Goal: Task Accomplishment & Management: Manage account settings

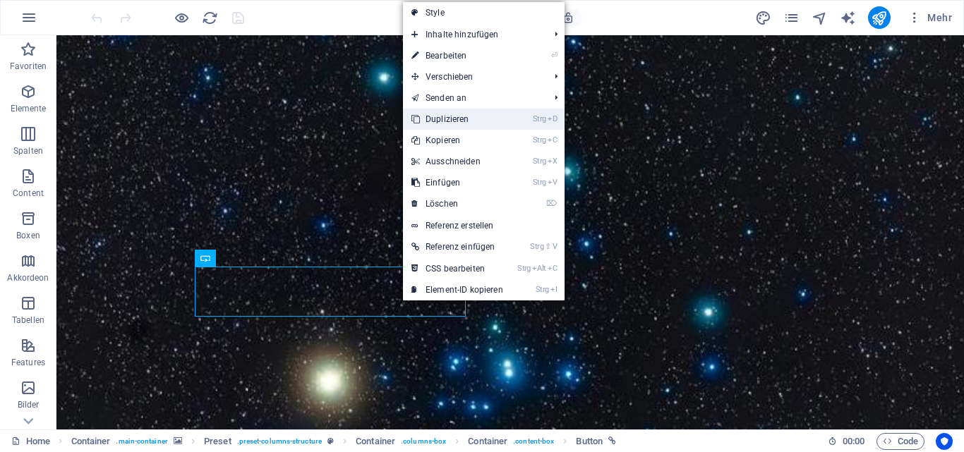
click at [464, 117] on link "Strg D Duplizieren" at bounding box center [457, 119] width 109 height 21
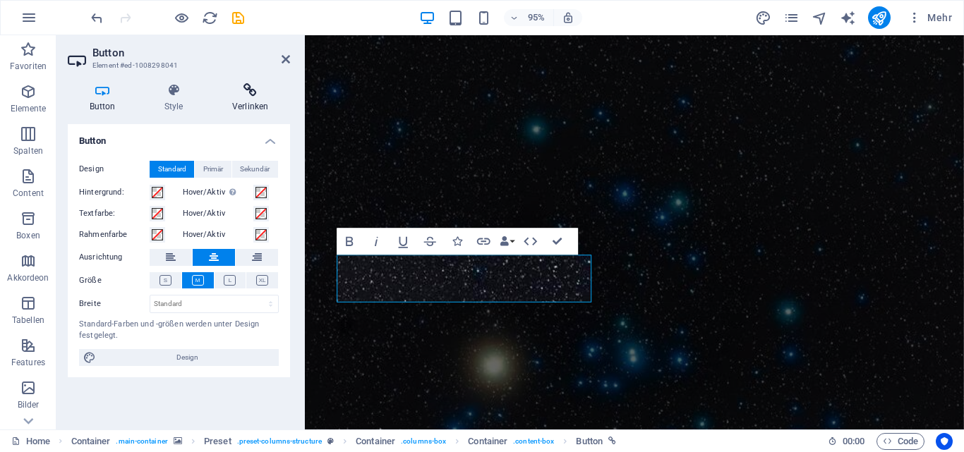
click at [252, 102] on h4 "Verlinken" at bounding box center [250, 98] width 80 height 30
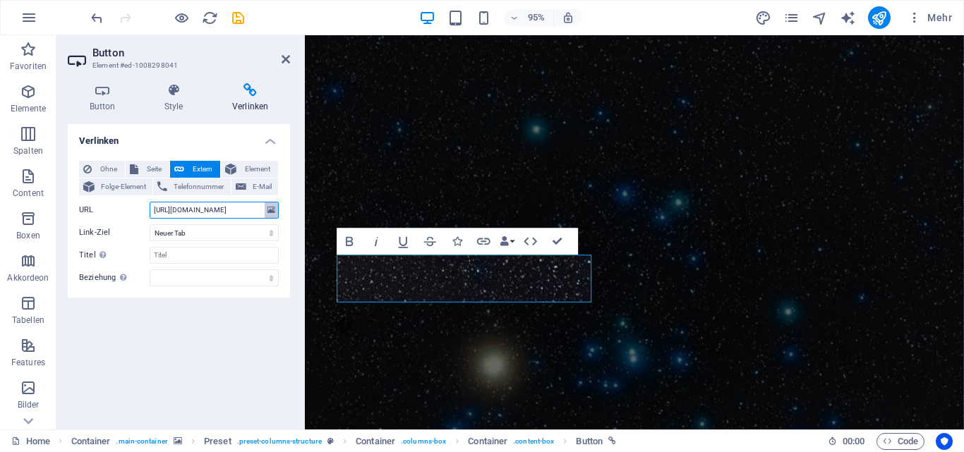
scroll to position [0, 54]
drag, startPoint x: 154, startPoint y: 212, endPoint x: 277, endPoint y: 217, distance: 122.9
click at [277, 217] on div "URL https://allskykamera.space/kamera.php?k=ASK014" at bounding box center [179, 210] width 200 height 17
type input "https://www.allsky-kiel.de/allsky"
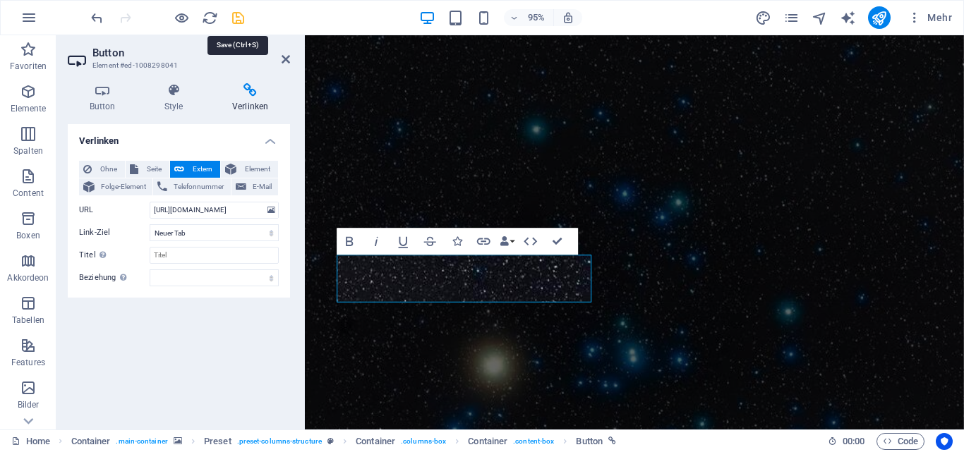
click at [241, 18] on icon "save" at bounding box center [238, 18] width 16 height 16
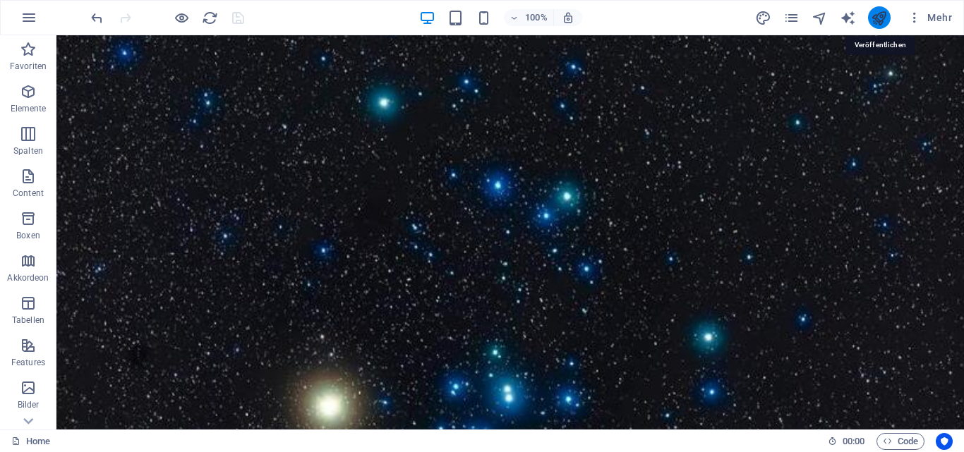
click at [876, 13] on icon "publish" at bounding box center [879, 18] width 16 height 16
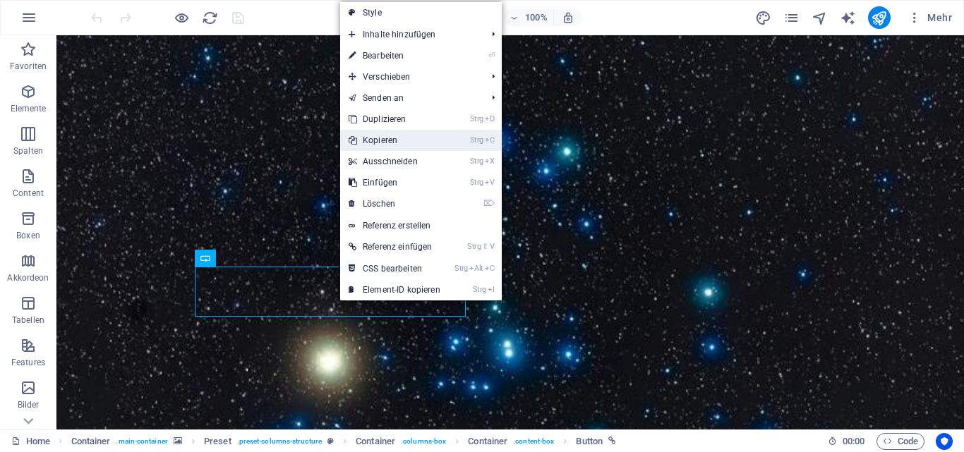
click at [409, 143] on link "Strg C Kopieren" at bounding box center [394, 140] width 109 height 21
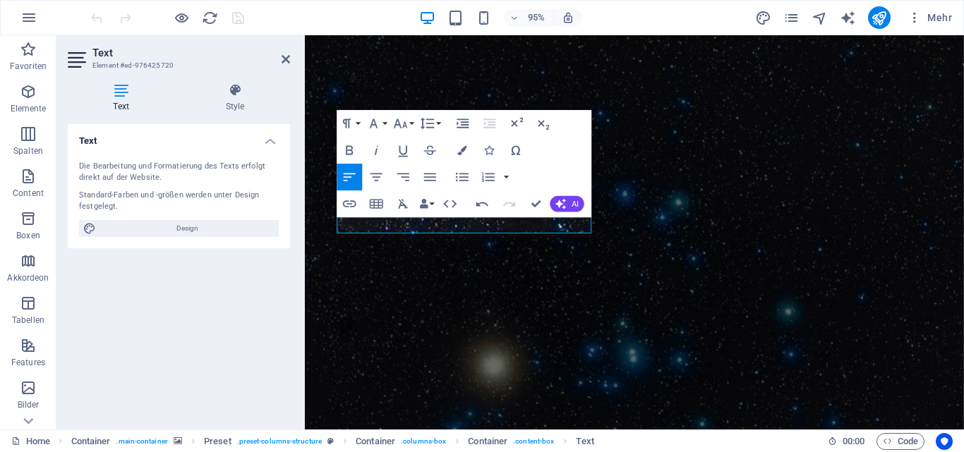
click at [320, 20] on div "95% Mehr" at bounding box center [522, 17] width 869 height 23
click at [377, 73] on figure at bounding box center [652, 277] width 694 height 484
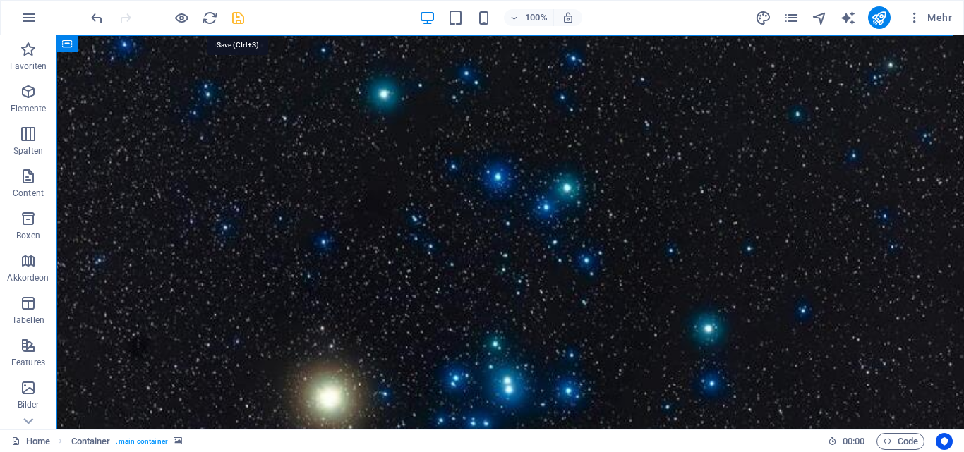
click at [234, 19] on icon "save" at bounding box center [238, 18] width 16 height 16
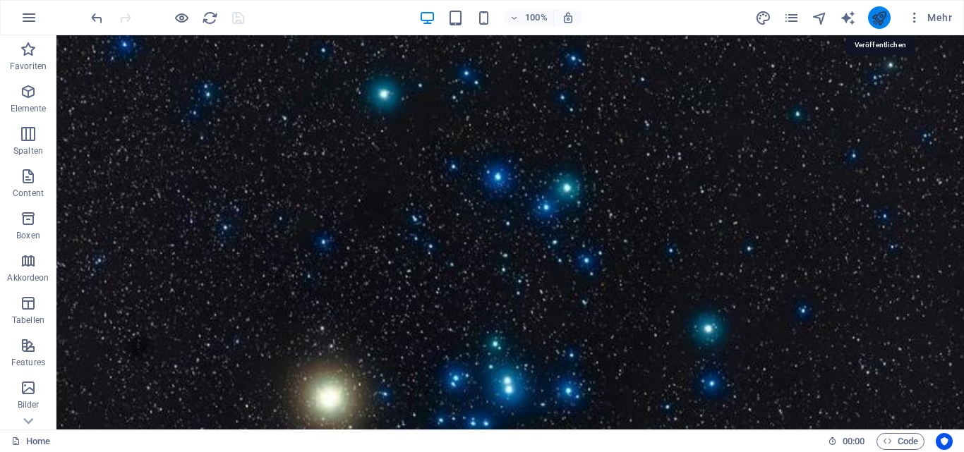
click at [876, 17] on icon "publish" at bounding box center [879, 18] width 16 height 16
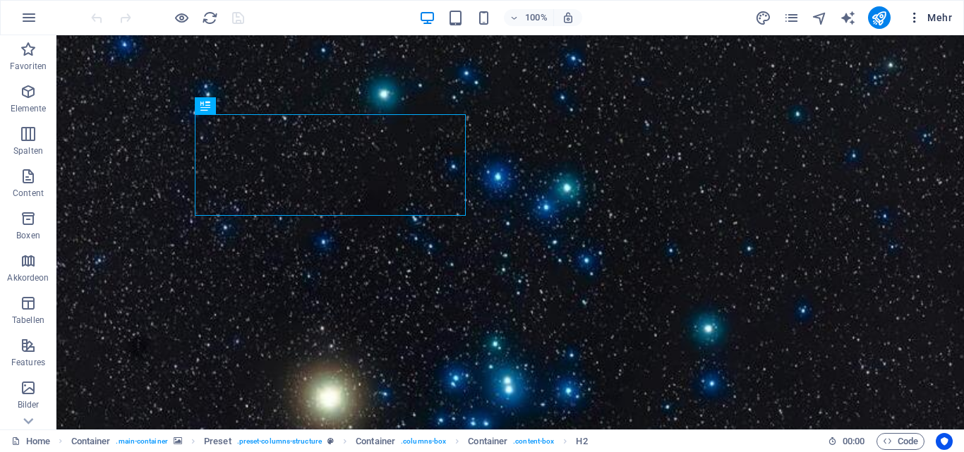
click at [917, 16] on icon "button" at bounding box center [914, 18] width 14 height 14
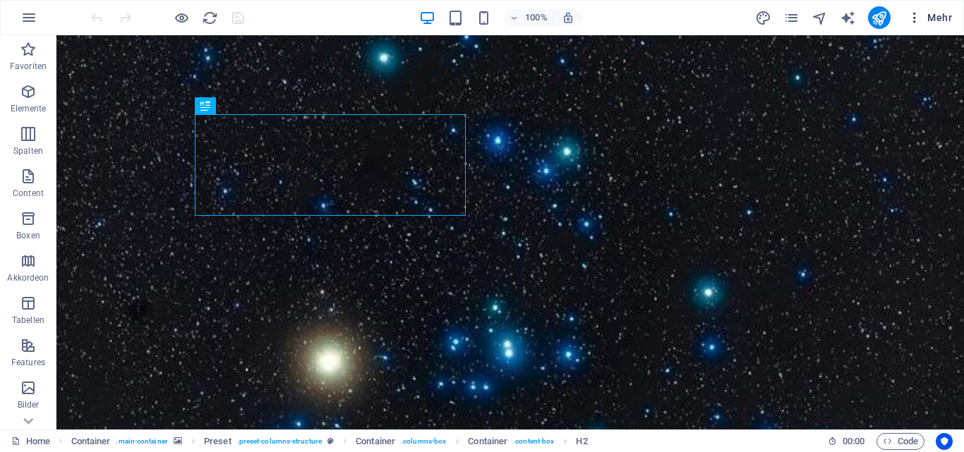
click at [933, 16] on span "Mehr" at bounding box center [929, 18] width 44 height 14
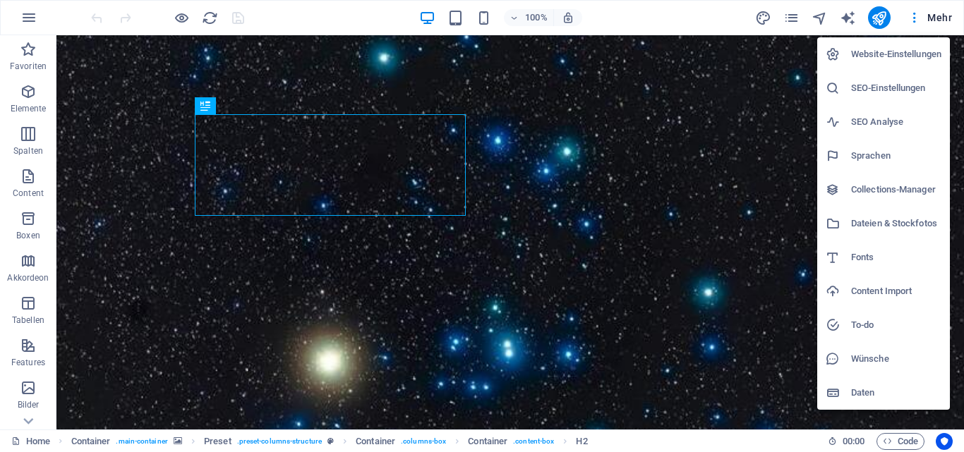
click at [904, 52] on h6 "Website-Einstellungen" at bounding box center [896, 54] width 90 height 17
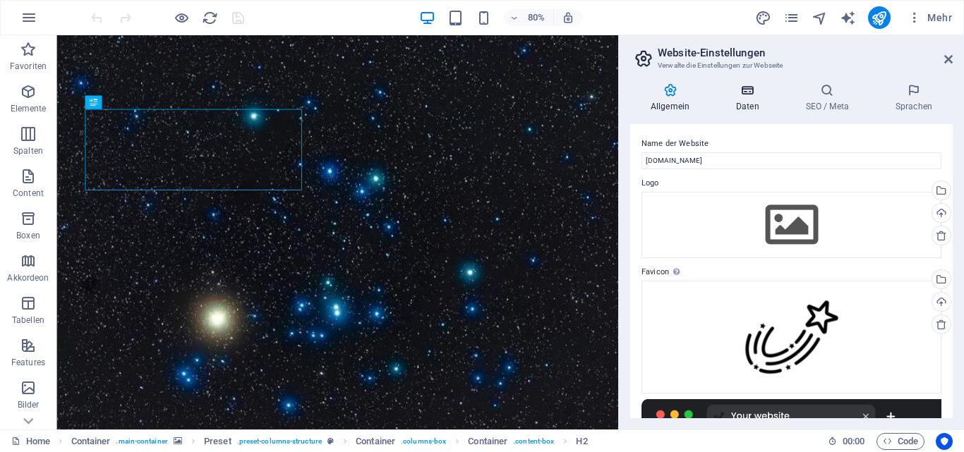
click at [746, 101] on h4 "Daten" at bounding box center [750, 98] width 70 height 30
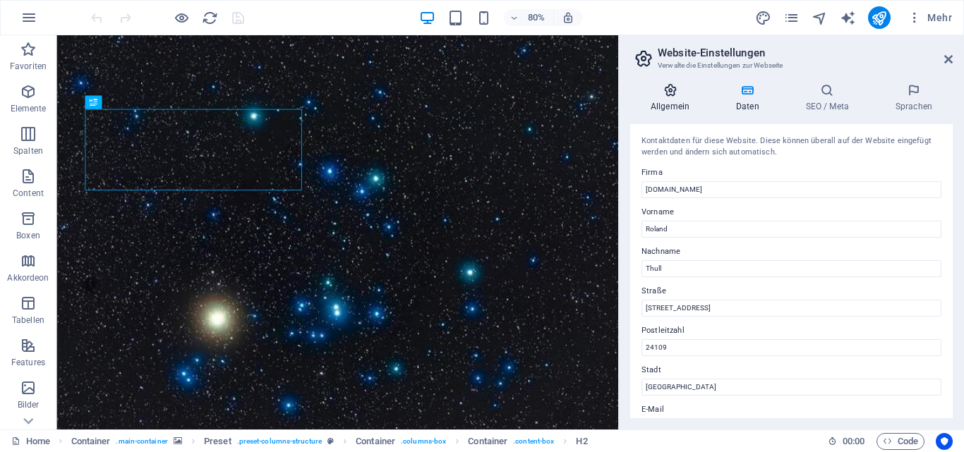
click at [658, 111] on h4 "Allgemein" at bounding box center [672, 98] width 85 height 30
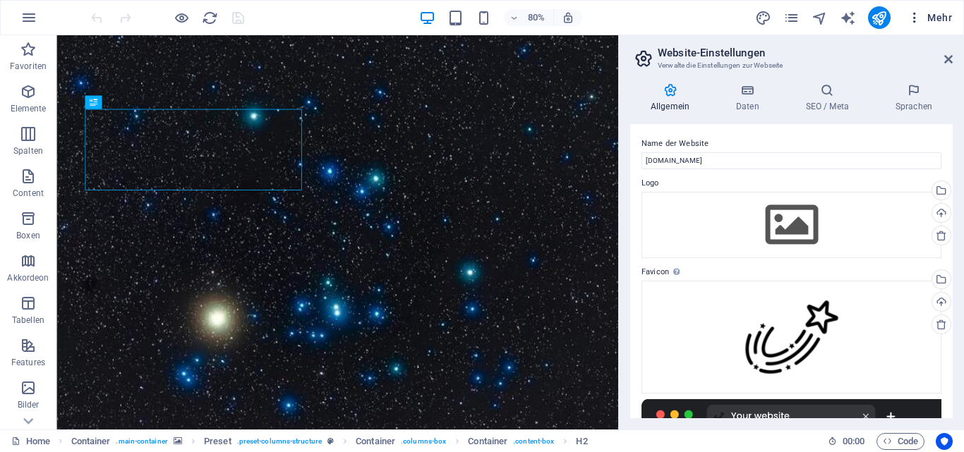
click at [931, 16] on span "Mehr" at bounding box center [929, 18] width 44 height 14
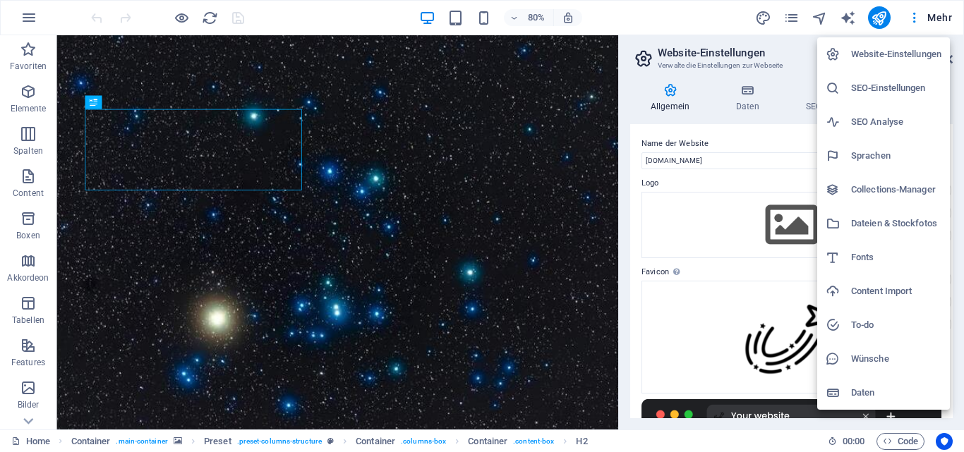
click at [887, 187] on h6 "Collections-Manager" at bounding box center [896, 189] width 90 height 17
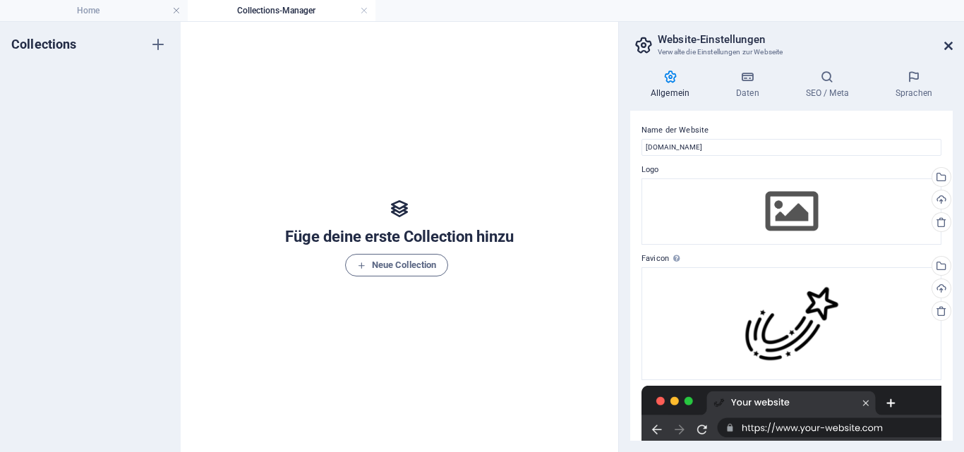
click at [949, 48] on icon at bounding box center [948, 45] width 8 height 11
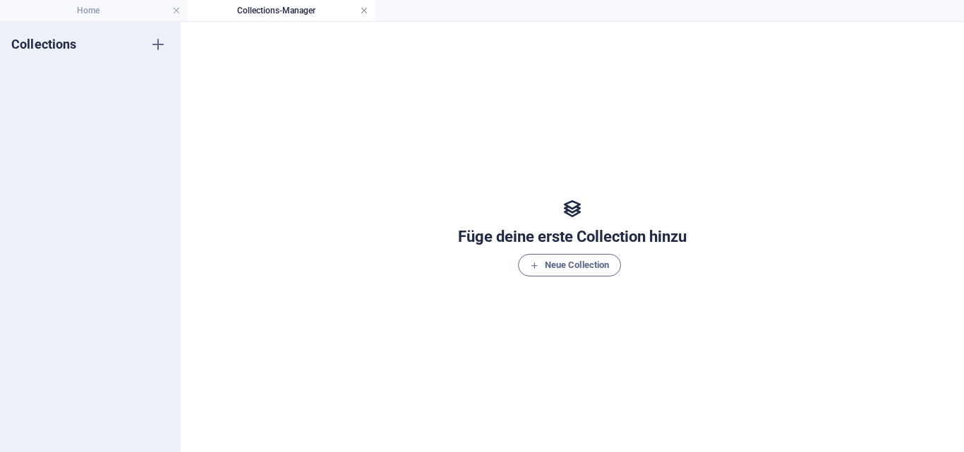
click at [361, 8] on link at bounding box center [364, 10] width 8 height 13
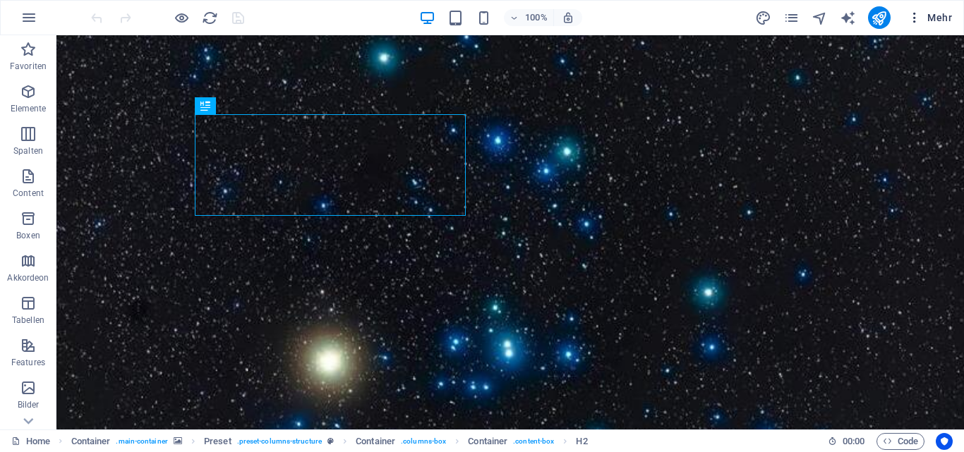
click at [948, 12] on span "Mehr" at bounding box center [929, 18] width 44 height 14
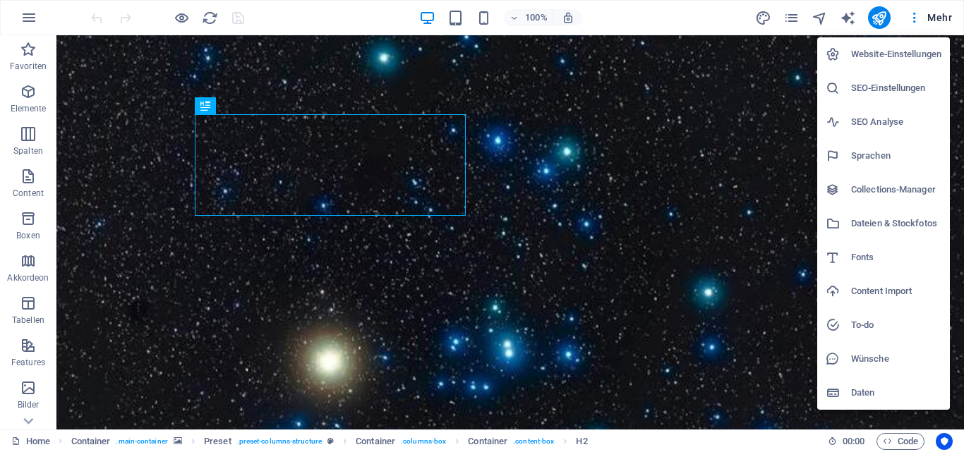
click at [859, 392] on h6 "Daten" at bounding box center [896, 393] width 90 height 17
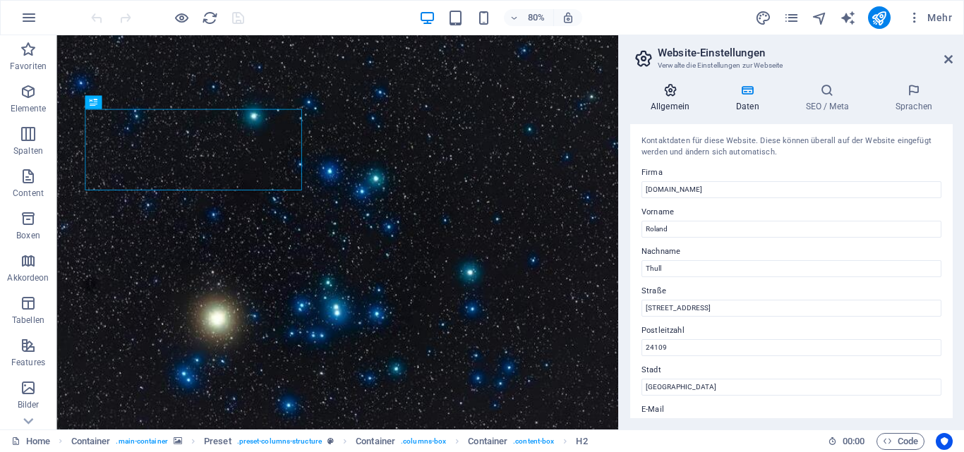
click at [665, 92] on icon at bounding box center [670, 90] width 80 height 14
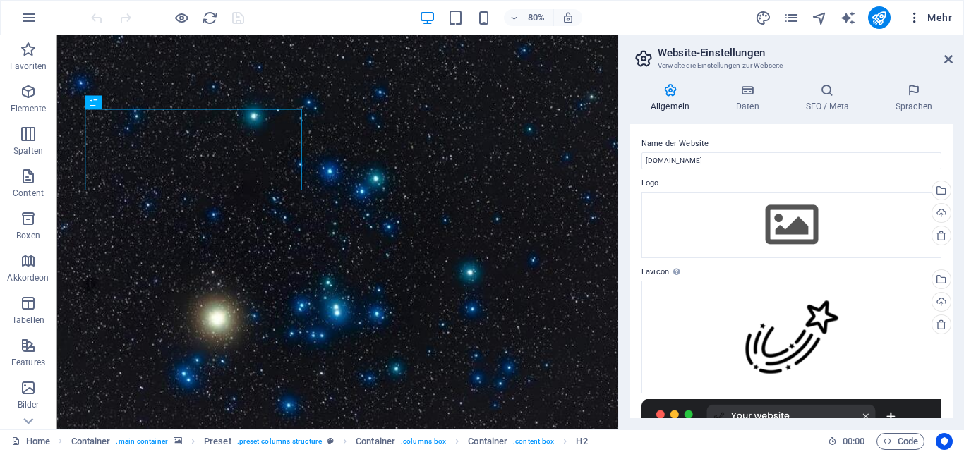
click at [914, 22] on icon "button" at bounding box center [914, 18] width 14 height 14
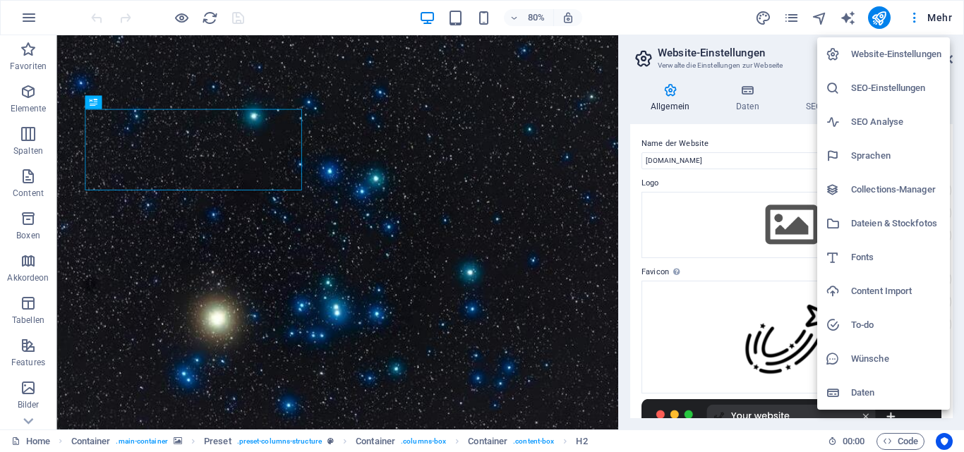
click at [891, 57] on h6 "Website-Einstellungen" at bounding box center [896, 54] width 90 height 17
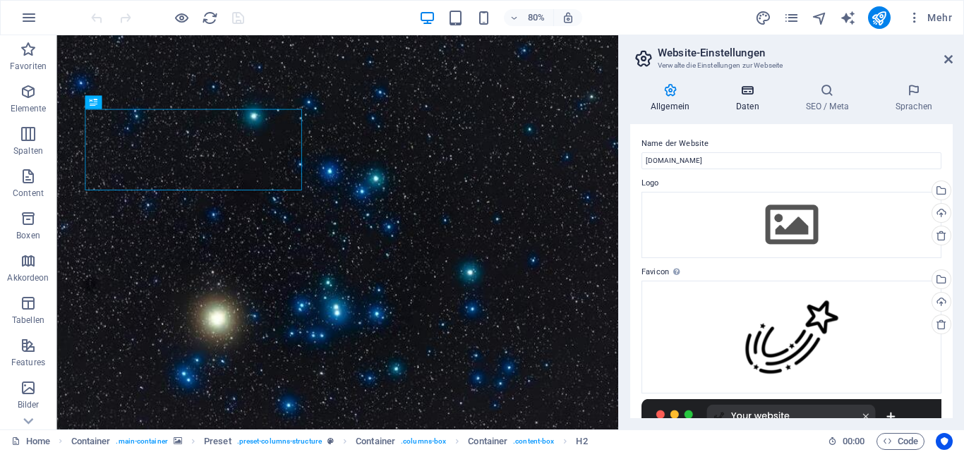
click at [746, 90] on icon at bounding box center [747, 90] width 64 height 14
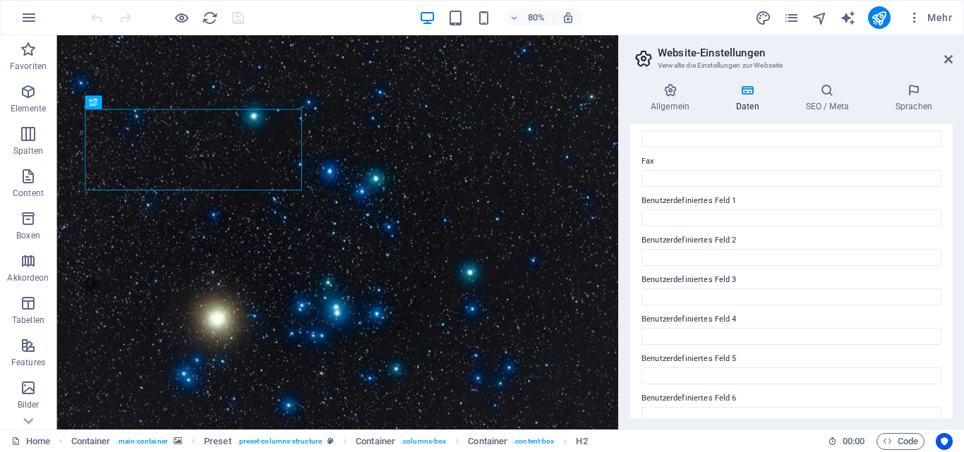
scroll to position [384, 0]
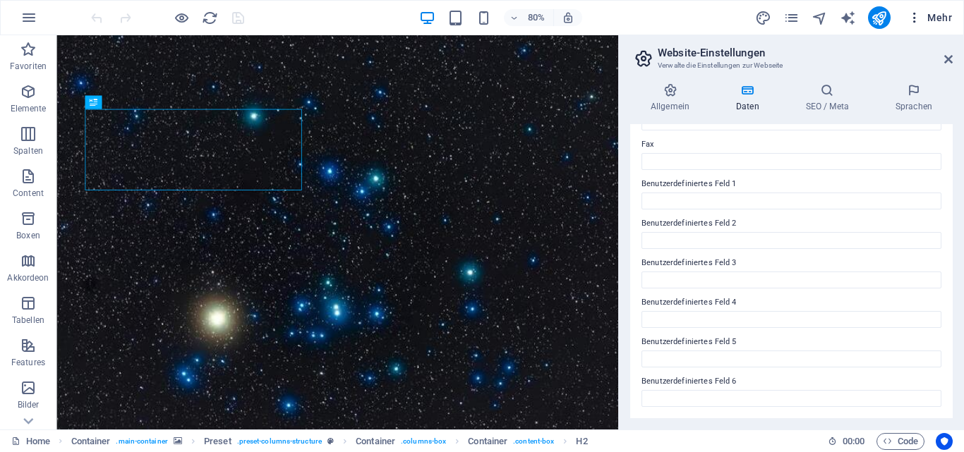
click at [931, 17] on span "Mehr" at bounding box center [929, 18] width 44 height 14
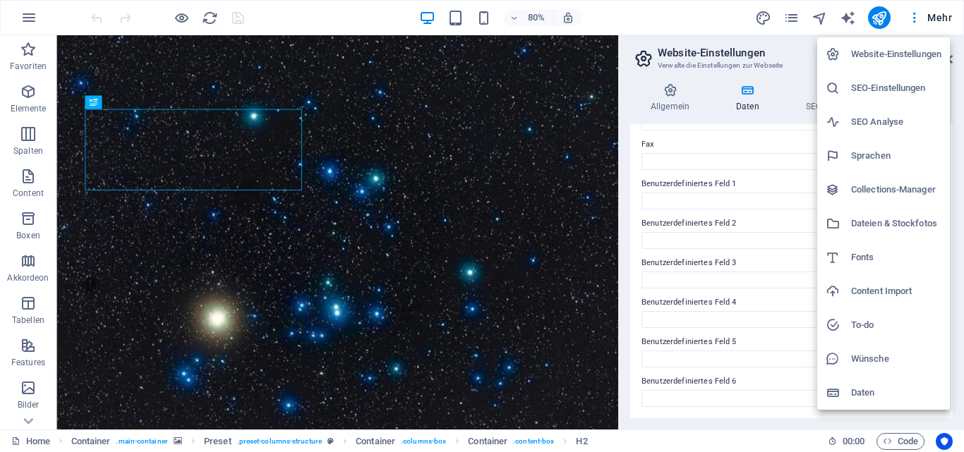
click at [885, 222] on h6 "Dateien & Stockfotos" at bounding box center [896, 223] width 90 height 17
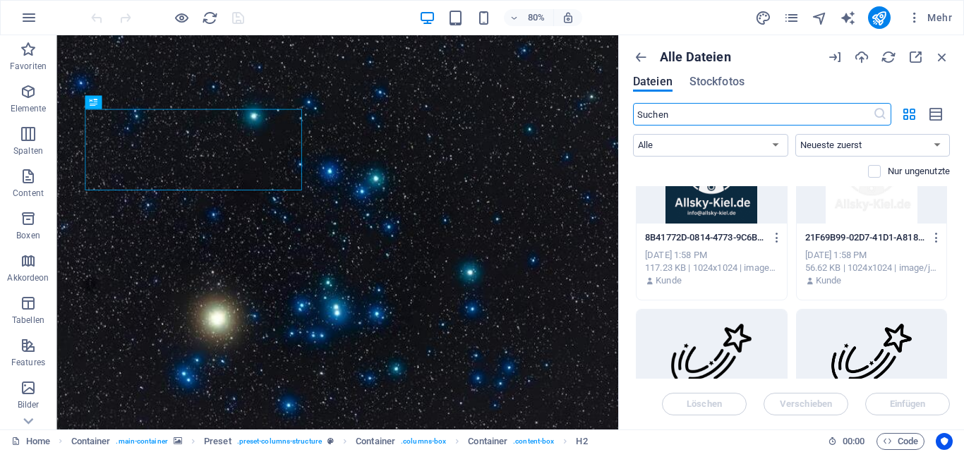
scroll to position [0, 0]
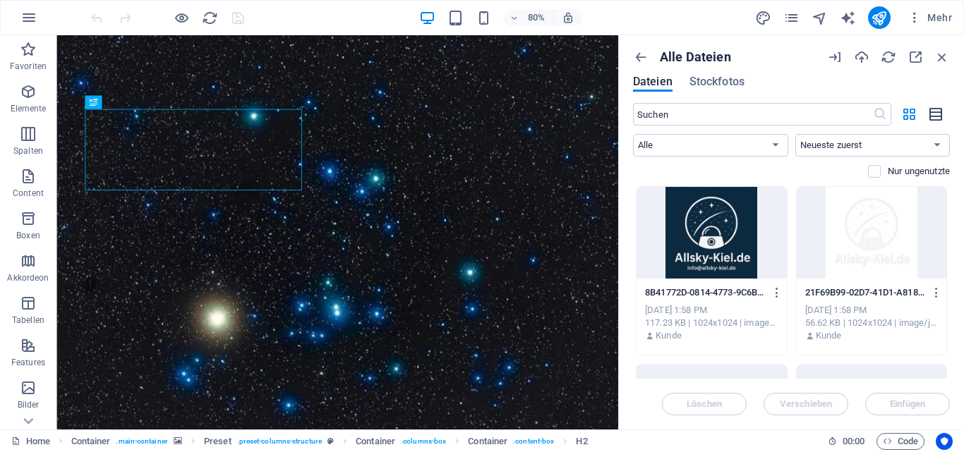
click at [938, 115] on icon "button" at bounding box center [936, 115] width 16 height 16
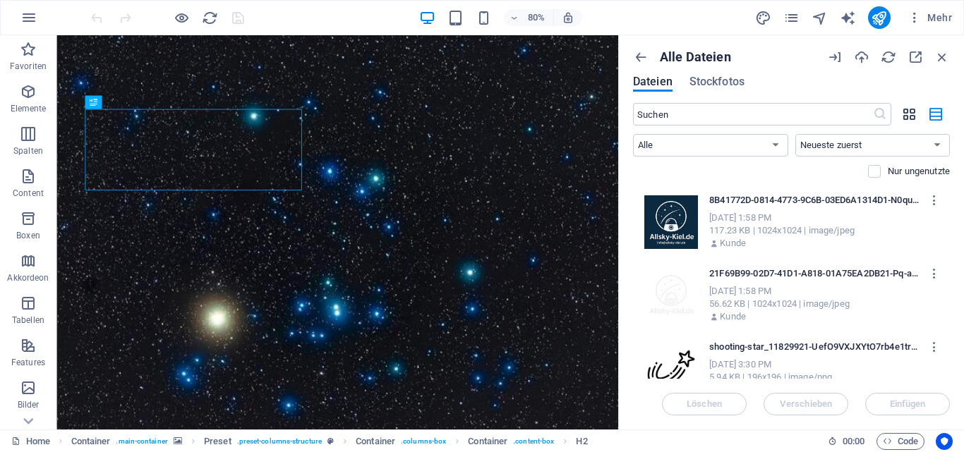
click at [910, 110] on icon "button" at bounding box center [909, 115] width 16 height 16
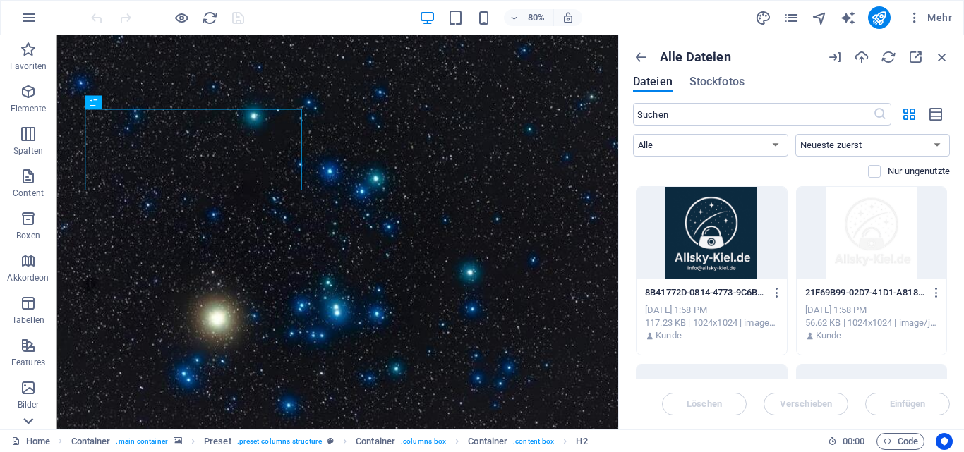
click at [28, 419] on icon at bounding box center [28, 421] width 20 height 20
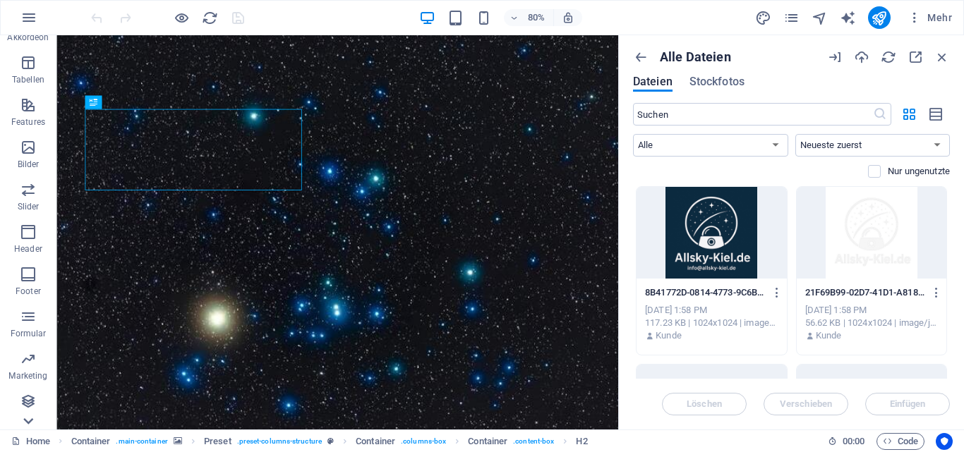
scroll to position [241, 0]
click at [28, 419] on div "Favoriten Elemente Spalten Content Boxen Akkordeon Tabellen Features Bilder Sli…" at bounding box center [28, 232] width 56 height 394
click at [20, 150] on icon "button" at bounding box center [28, 147] width 17 height 17
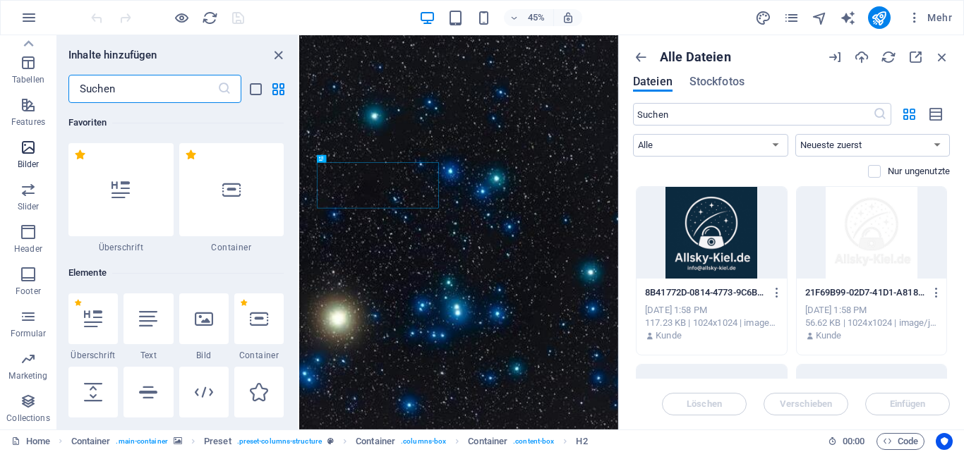
scroll to position [7154, 0]
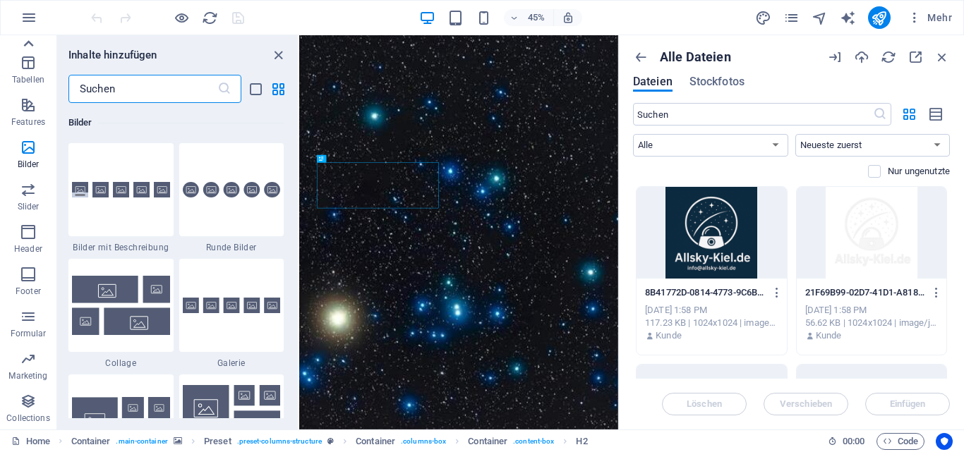
click at [31, 42] on icon at bounding box center [28, 44] width 20 height 20
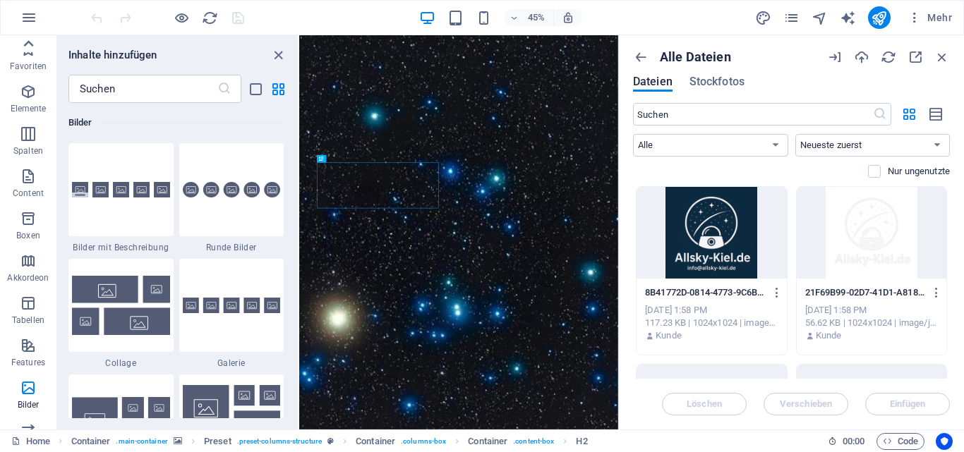
scroll to position [0, 0]
click at [31, 42] on div "Favoriten Elemente Spalten Content Boxen Akkordeon Tabellen Features Bilder Sli…" at bounding box center [28, 232] width 56 height 394
click at [31, 42] on icon "button" at bounding box center [28, 49] width 17 height 17
click at [280, 58] on icon "close panel" at bounding box center [278, 55] width 16 height 16
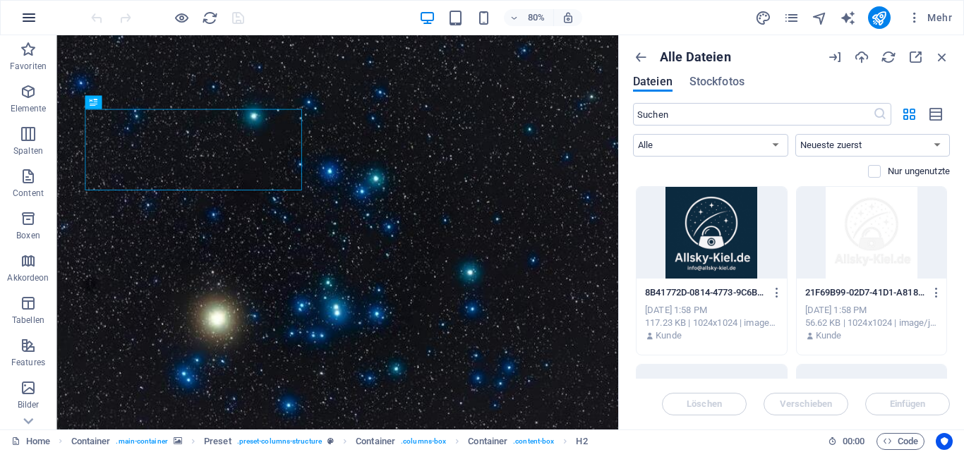
click at [29, 13] on icon "button" at bounding box center [28, 17] width 17 height 17
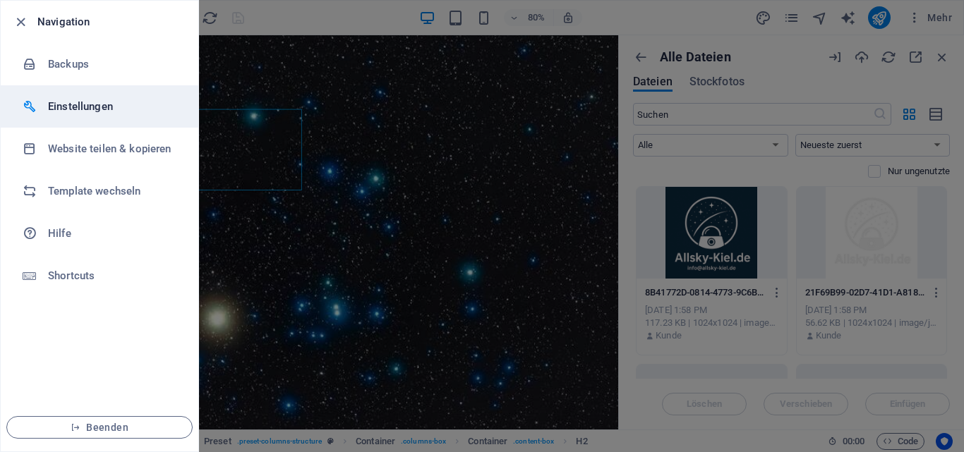
click at [68, 104] on h6 "Einstellungen" at bounding box center [113, 106] width 131 height 17
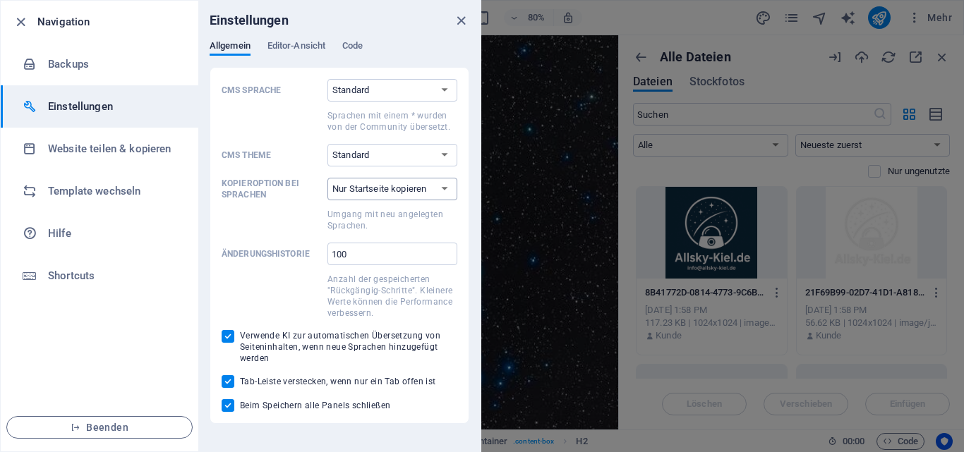
click at [441, 195] on select "Nur Startseite kopieren Alle Unterseiten kopieren" at bounding box center [392, 189] width 130 height 23
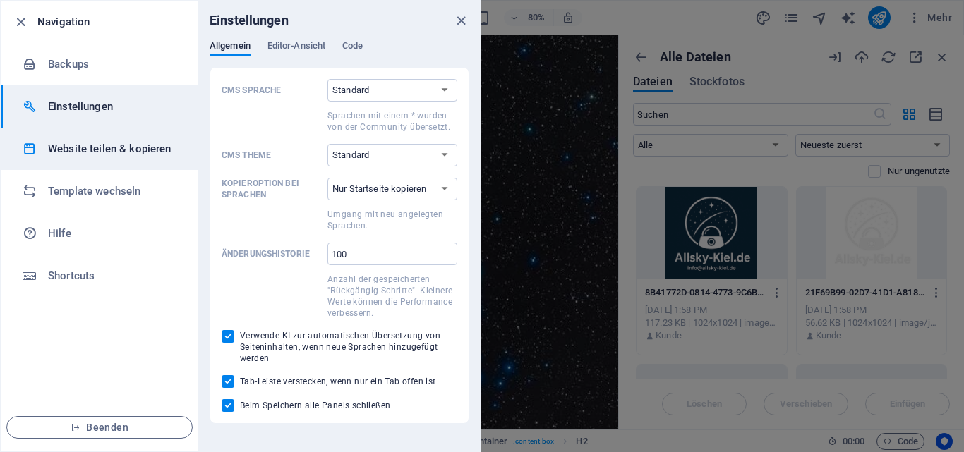
click at [109, 147] on h6 "Website teilen & kopieren" at bounding box center [113, 148] width 131 height 17
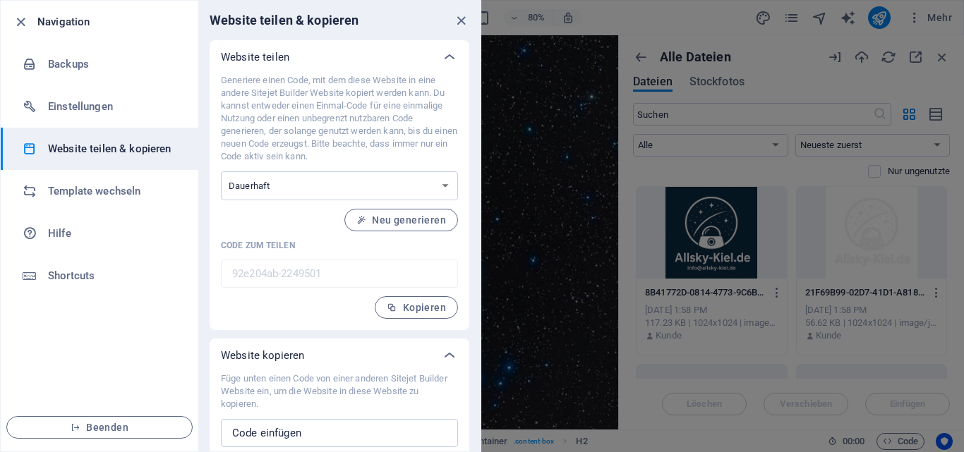
drag, startPoint x: 480, startPoint y: 296, endPoint x: 471, endPoint y: 338, distance: 43.2
click at [471, 338] on div "Website teilen Generiere einen Code, mit dem diese Website in eine andere Sitej…" at bounding box center [339, 264] width 282 height 449
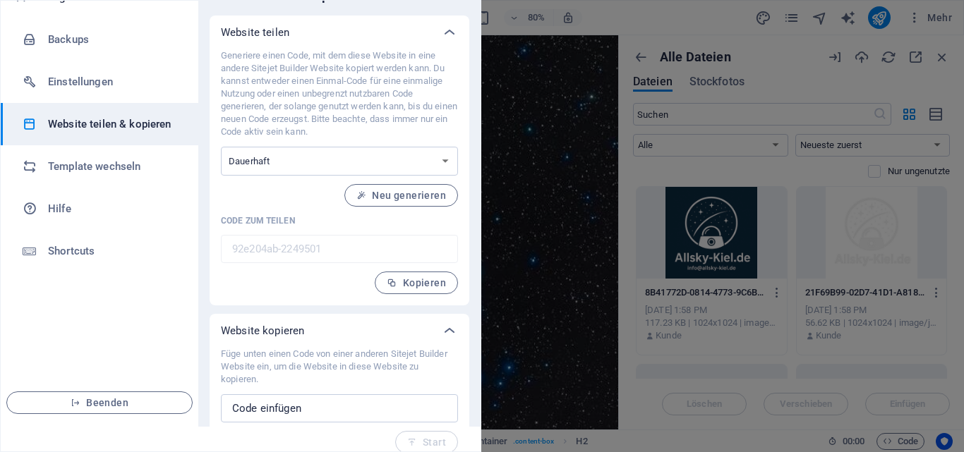
scroll to position [38, 0]
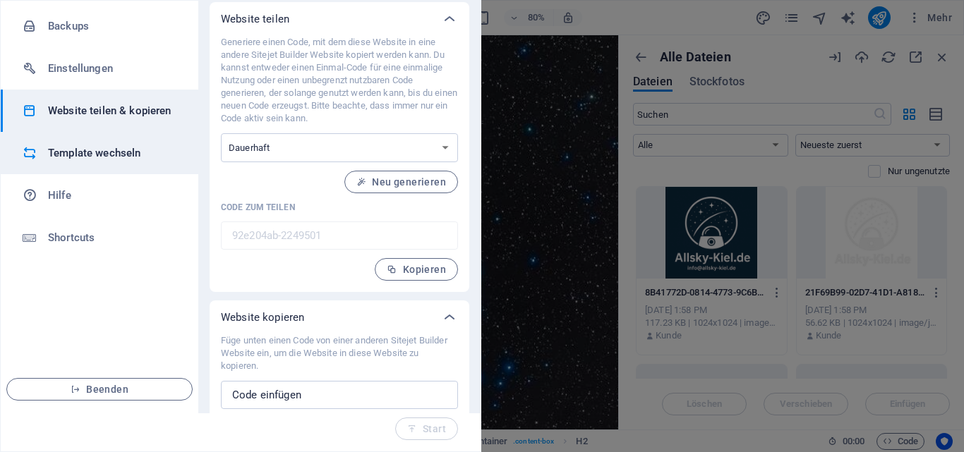
click at [134, 157] on h6 "Template wechseln" at bounding box center [113, 153] width 131 height 17
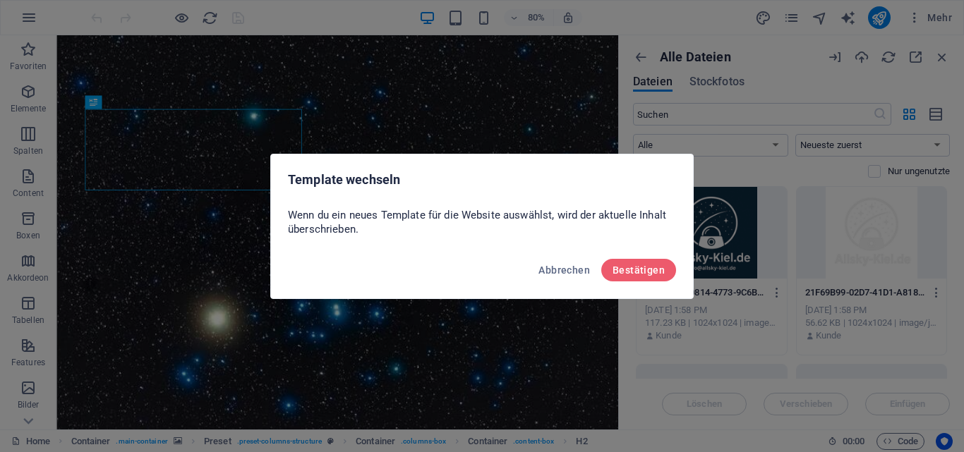
scroll to position [0, 0]
click at [576, 272] on span "Abbrechen" at bounding box center [564, 270] width 52 height 11
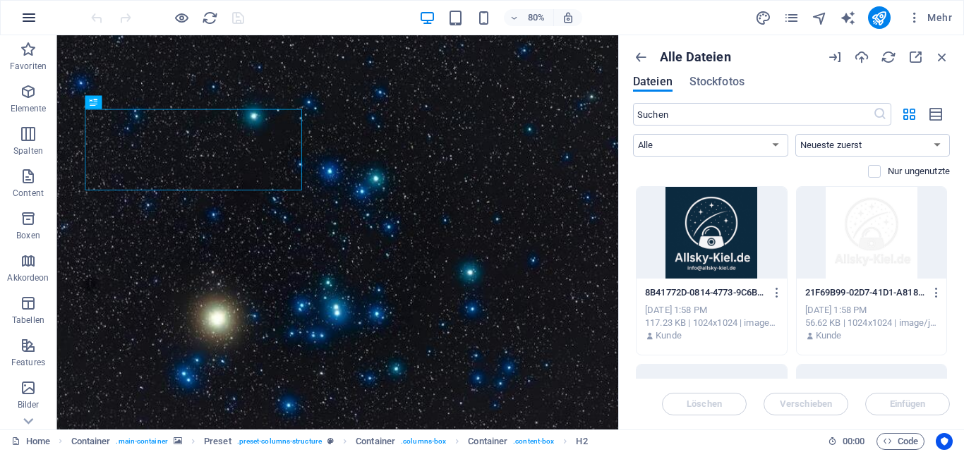
click at [25, 15] on icon "button" at bounding box center [28, 17] width 17 height 17
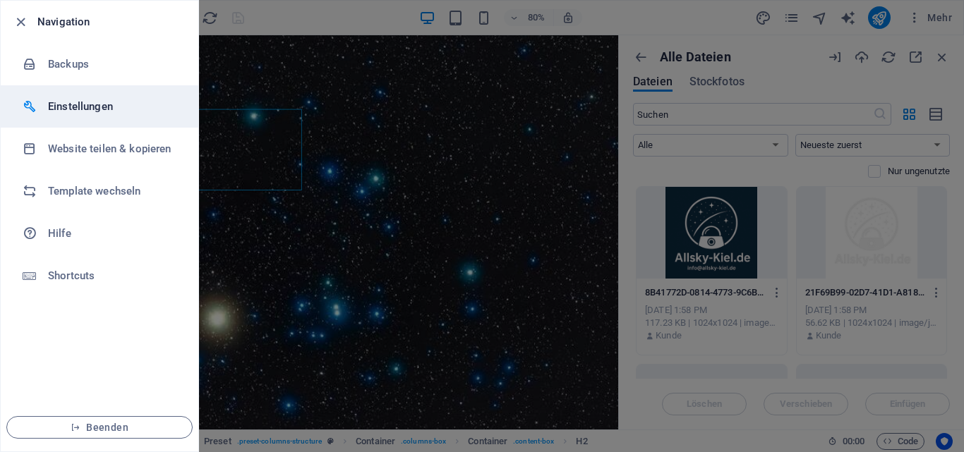
click at [76, 107] on h6 "Einstellungen" at bounding box center [113, 106] width 131 height 17
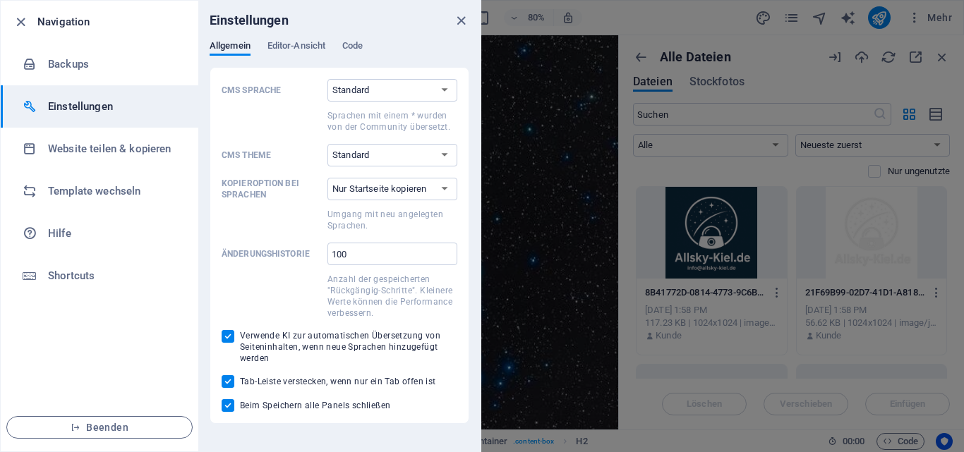
drag, startPoint x: 477, startPoint y: 157, endPoint x: 478, endPoint y: 186, distance: 29.0
click at [478, 186] on div "Allgemein Editor-Ansicht Code CMS Sprache Standard Deutsch English Español Suom…" at bounding box center [339, 232] width 282 height 384
click at [301, 49] on span "Editor-Ansicht" at bounding box center [296, 47] width 58 height 20
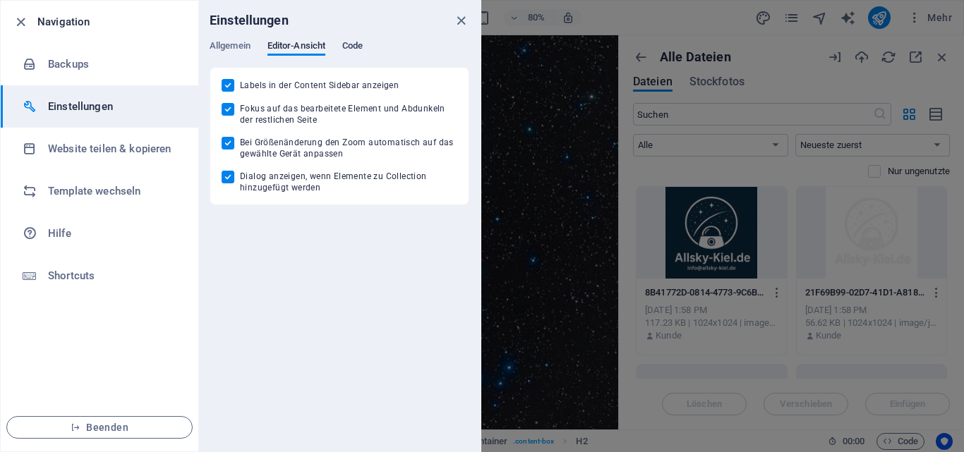
click at [349, 45] on span "Code" at bounding box center [352, 47] width 20 height 20
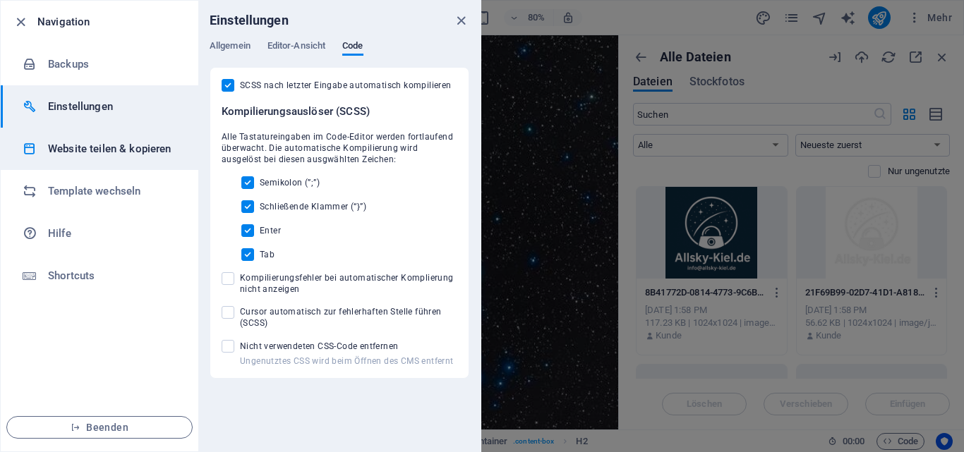
click at [155, 151] on h6 "Website teilen & kopieren" at bounding box center [113, 148] width 131 height 17
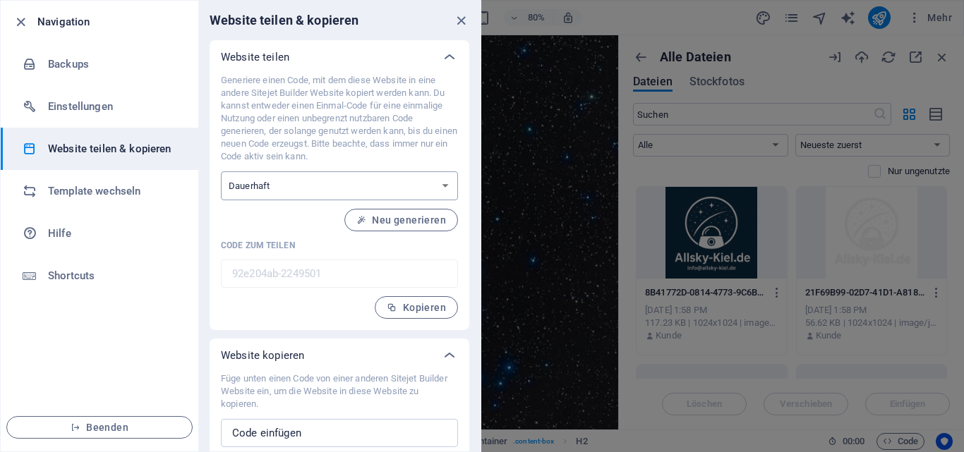
click at [418, 180] on select "Einmalig Dauerhaft" at bounding box center [339, 185] width 237 height 29
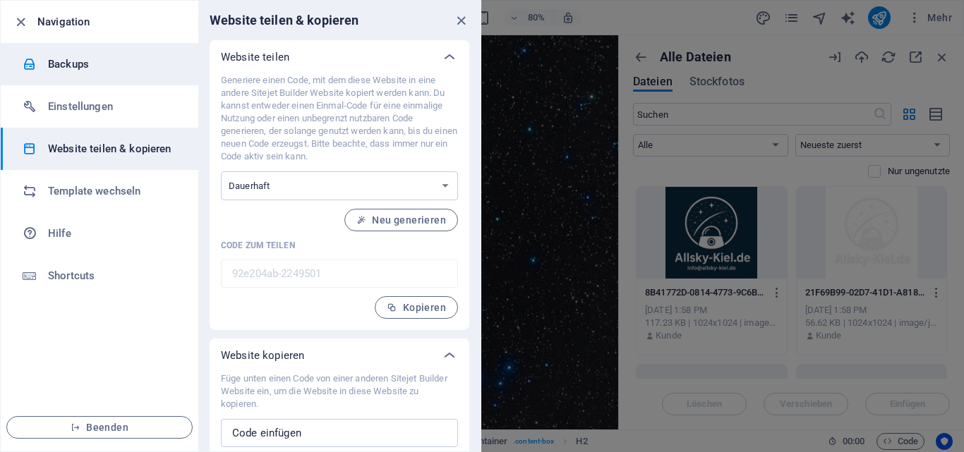
click at [82, 59] on h6 "Backups" at bounding box center [113, 64] width 131 height 17
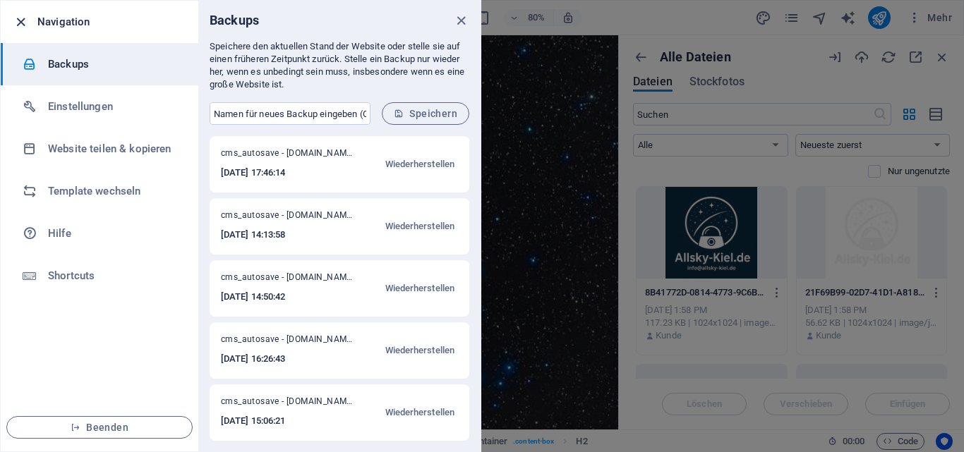
click at [23, 23] on icon "button" at bounding box center [21, 22] width 16 height 16
